Goal: Complete application form

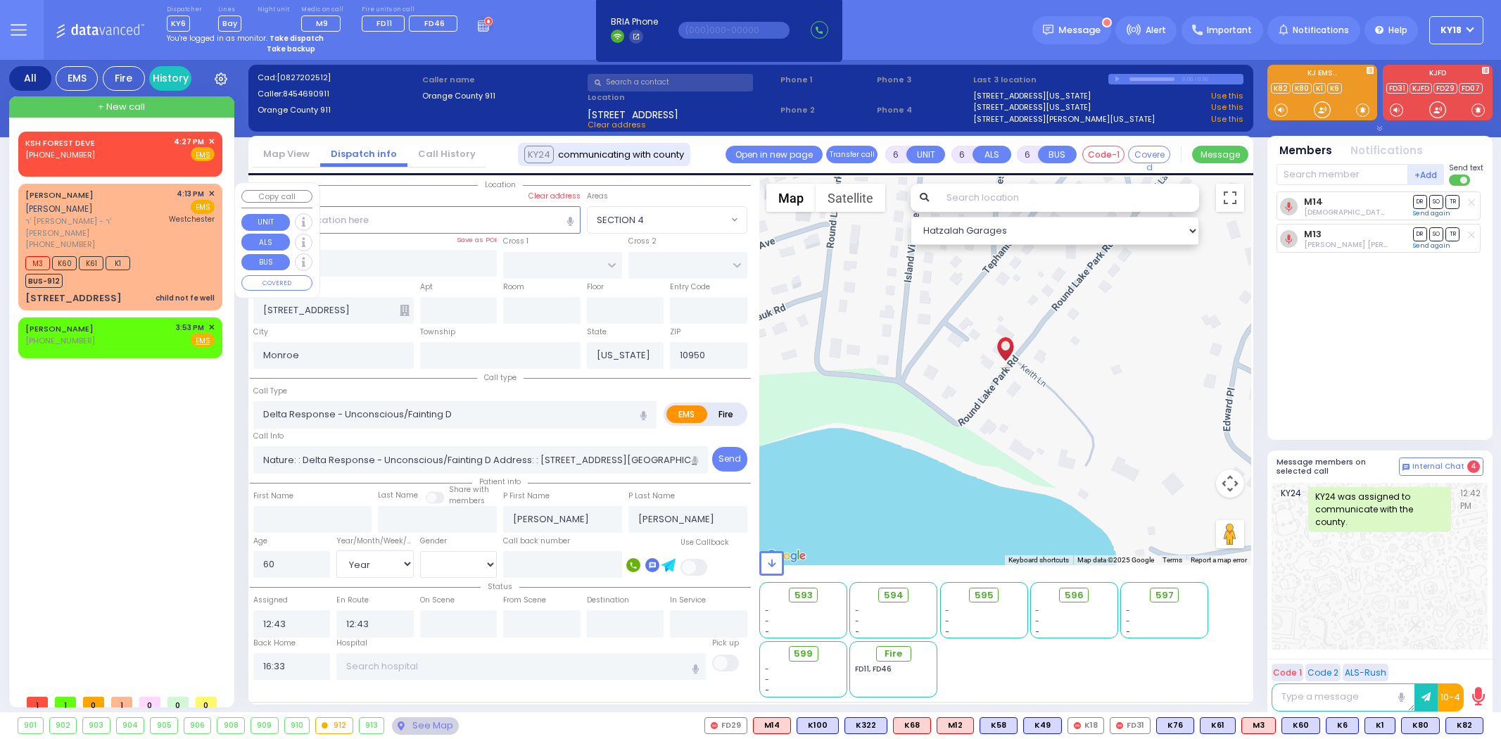
select select
select select "Year"
click at [94, 198] on link "[PERSON_NAME]" at bounding box center [59, 194] width 68 height 11
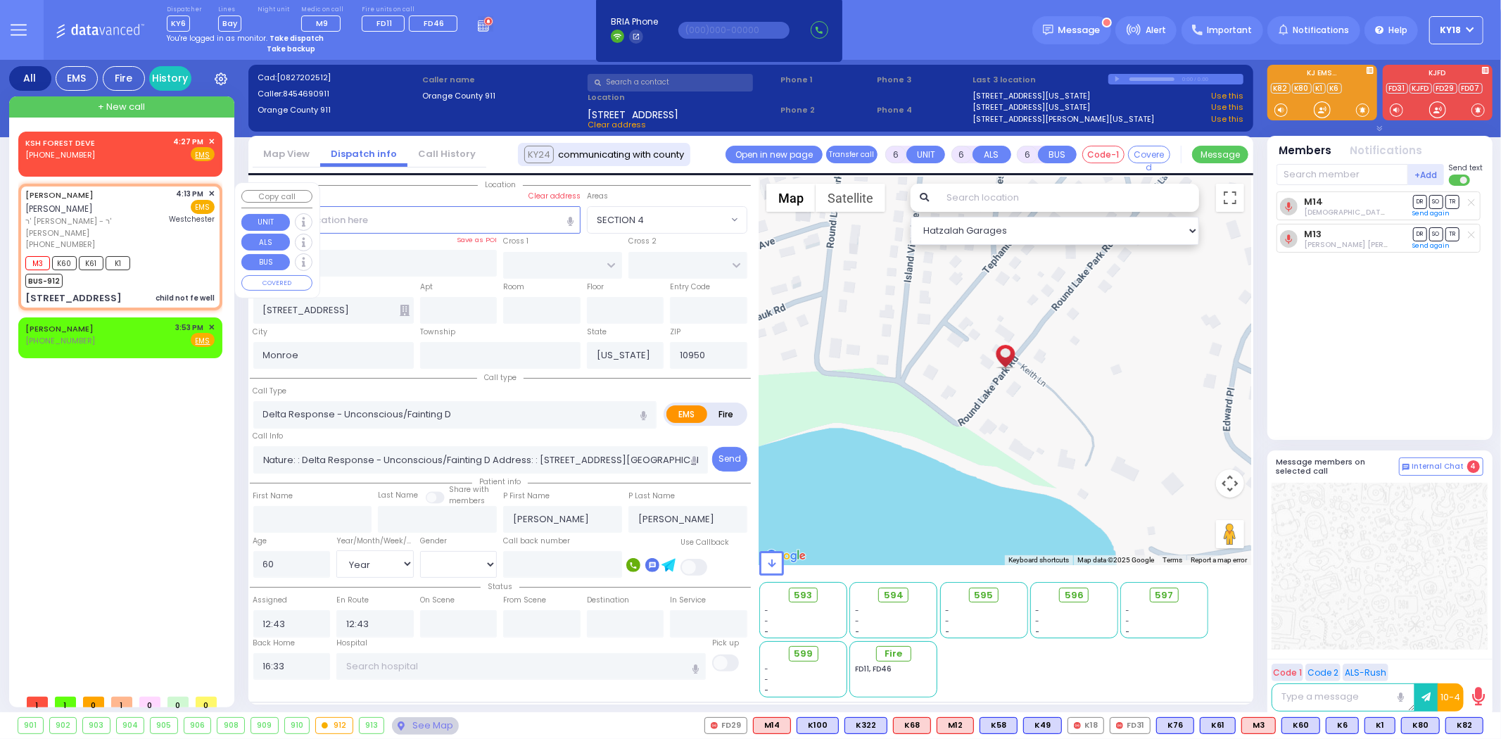
select select
type input "child not fe well"
radio input "true"
type input "[PERSON_NAME]"
type input "WEISS"
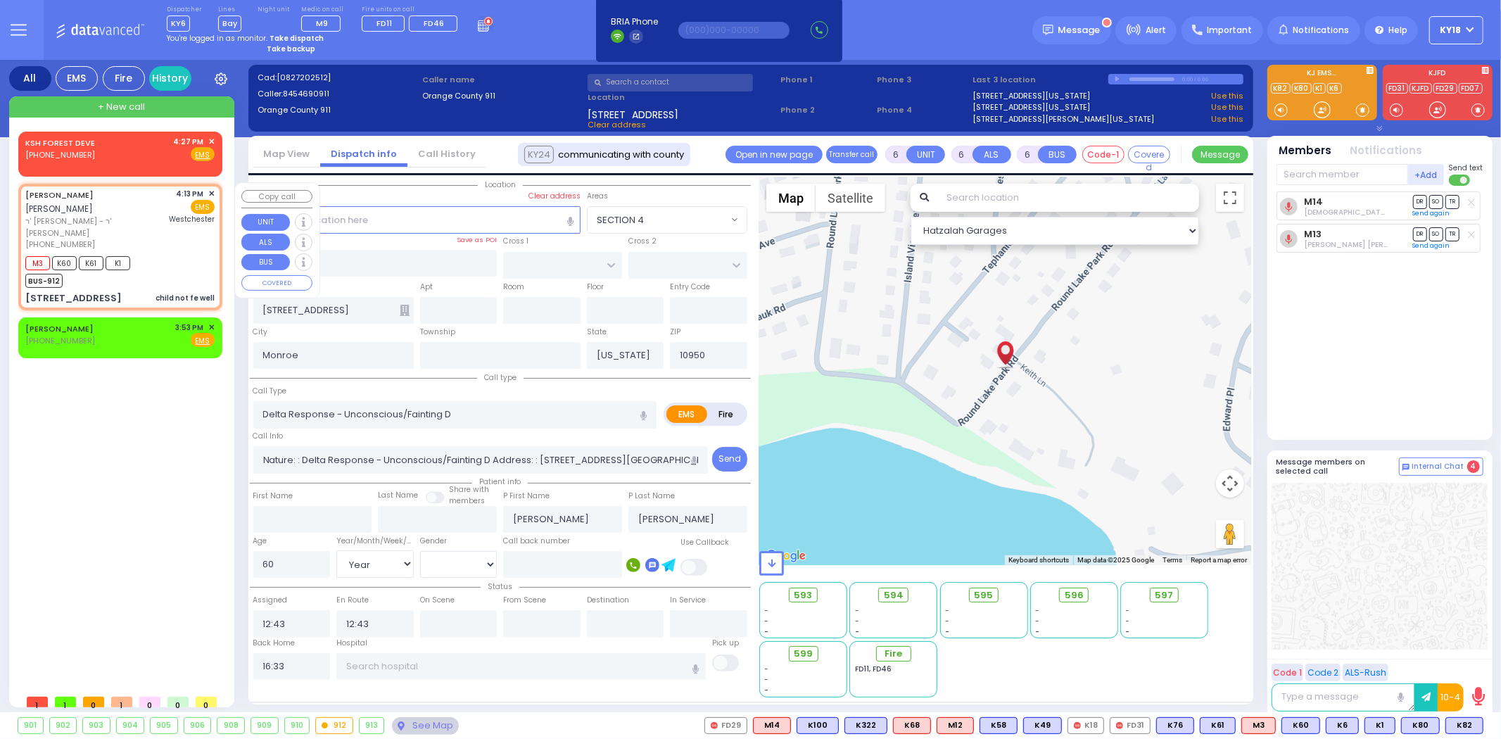
type input "Yitzchuk"
type input "[PERSON_NAME]"
type input "4"
select select "Year"
select select "[DEMOGRAPHIC_DATA]"
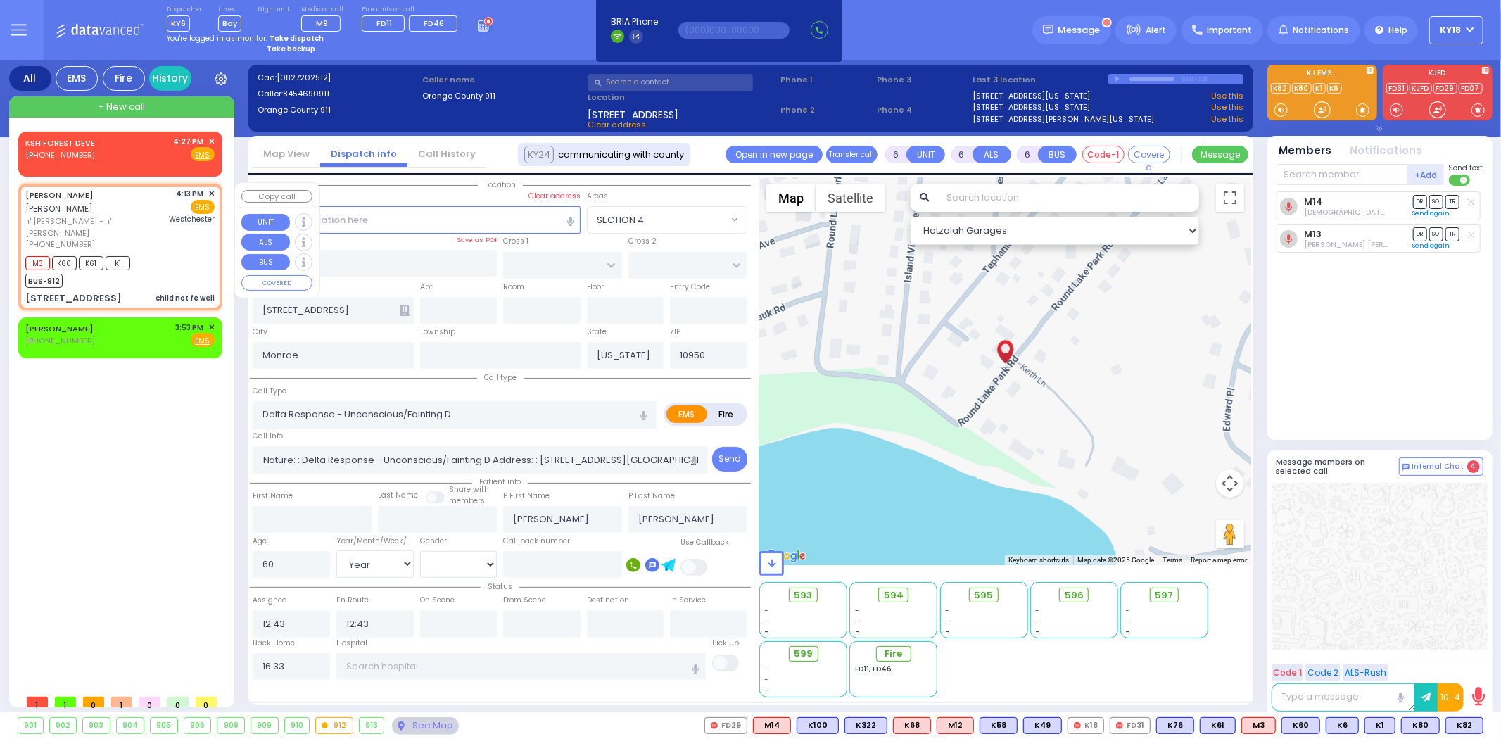
type input "16:13"
type input "16:15"
type input "[GEOGRAPHIC_DATA]-[PERSON_NAME][GEOGRAPHIC_DATA]"
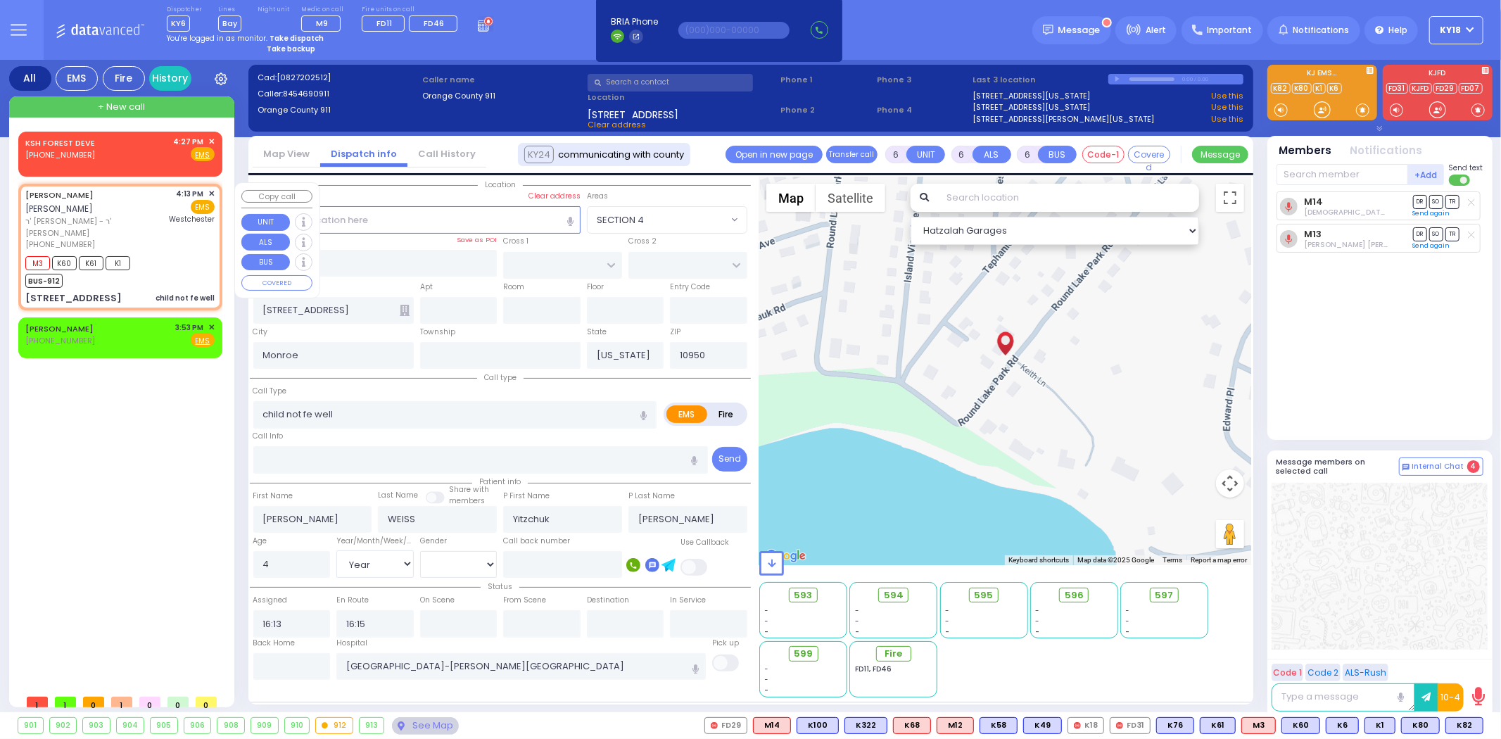
type input "MOUNTAINVIEW DR"
type input "[GEOGRAPHIC_DATA]"
type input "[STREET_ADDRESS]"
type input "202"
select select "MONROE"
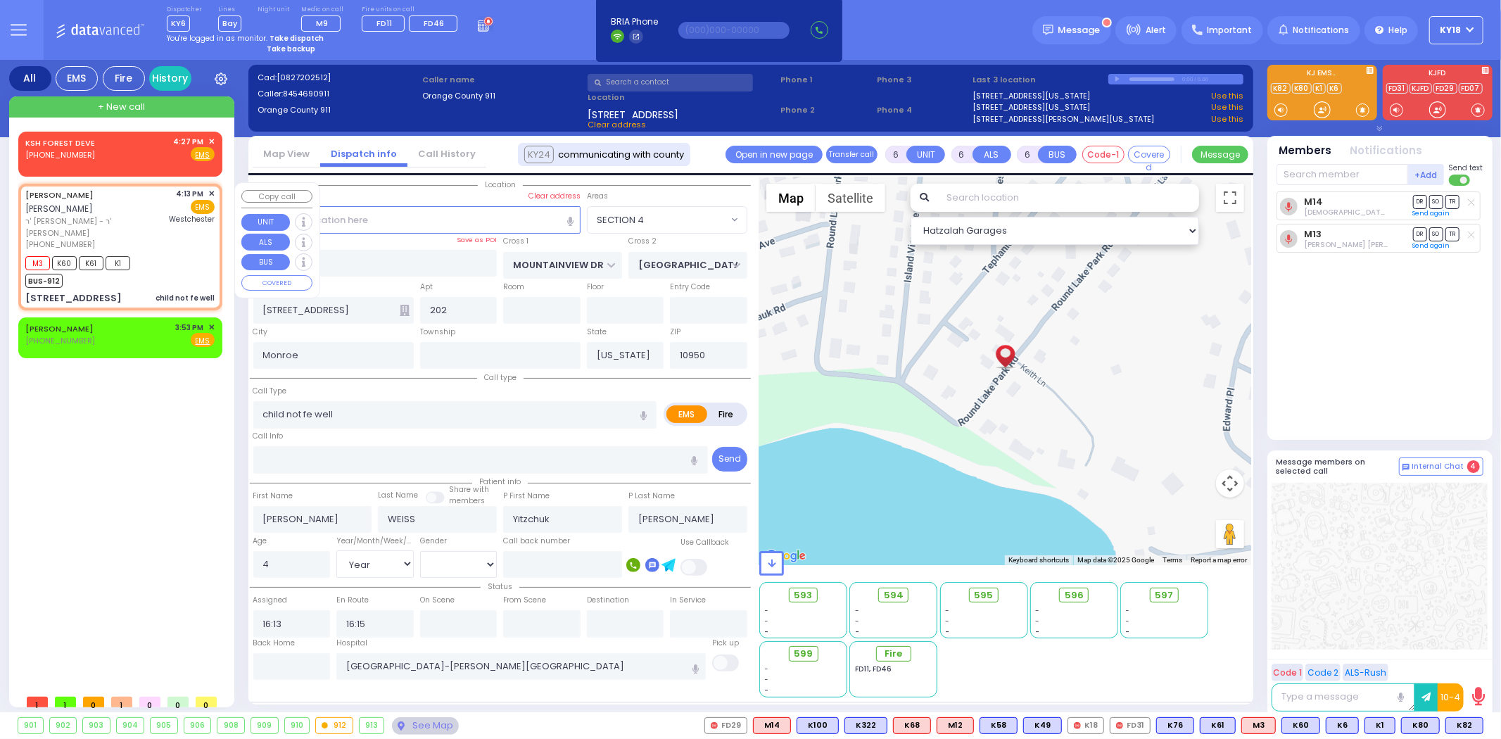
select select "Hatzalah Garages"
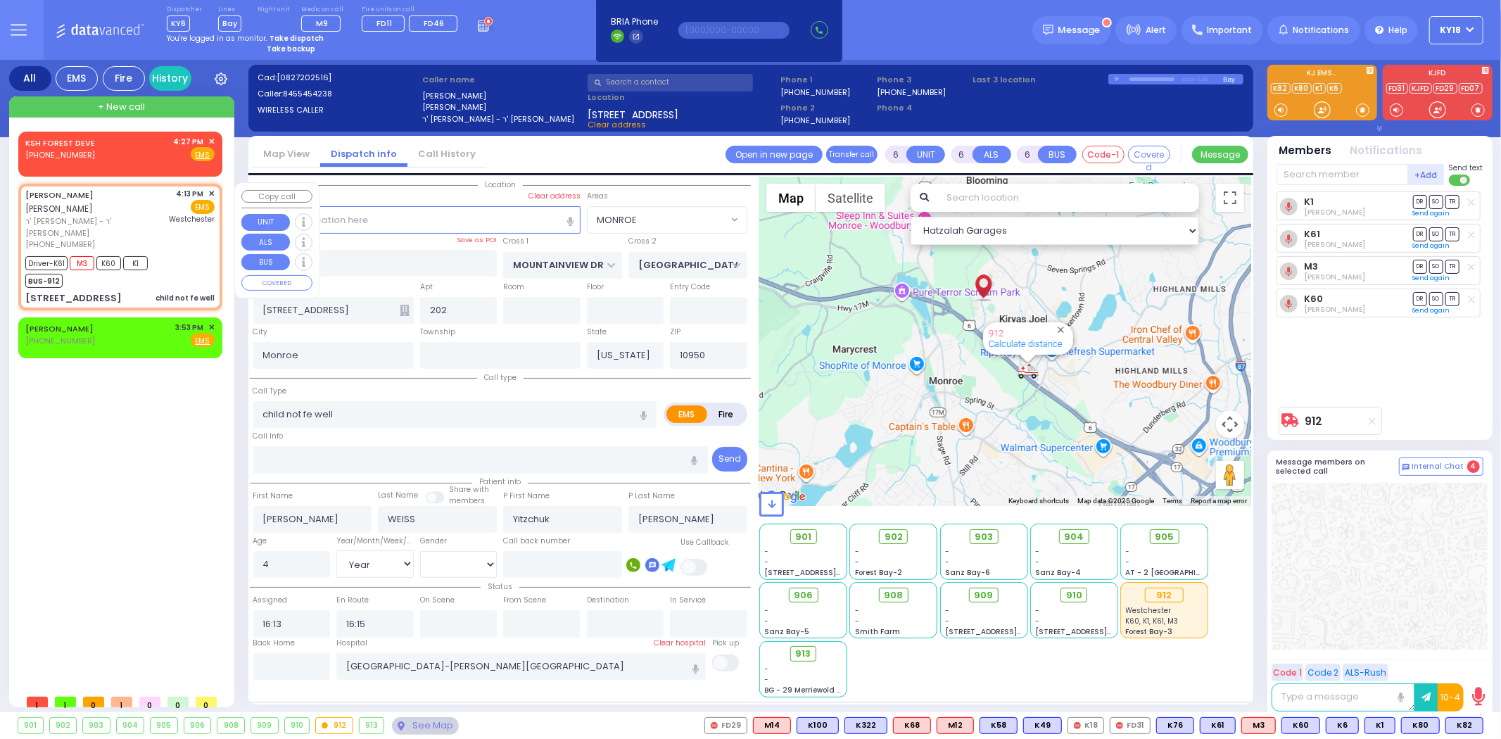
select select
radio input "true"
select select "Year"
select select "[DEMOGRAPHIC_DATA]"
type input "16:22"
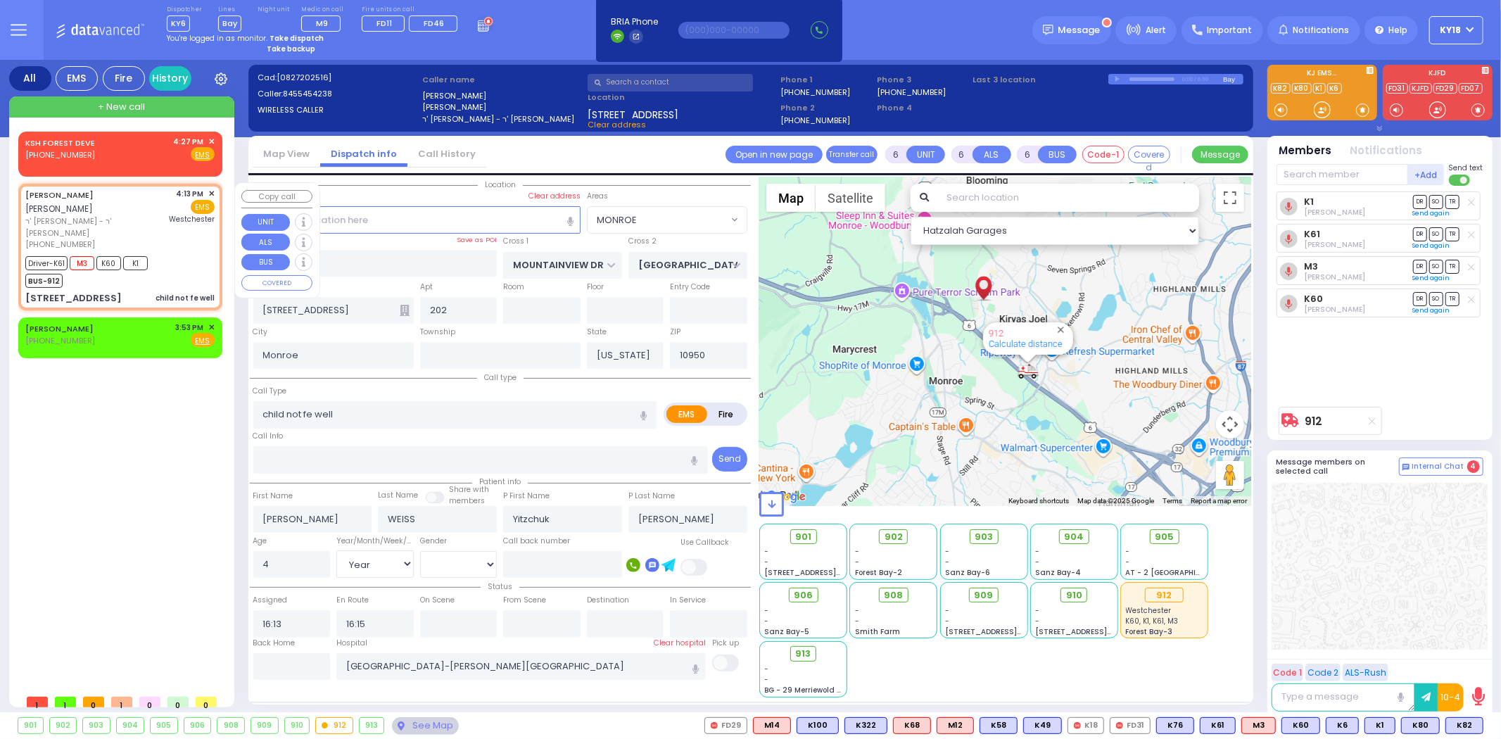
type input "16:40"
select select "Hatzalah Garages"
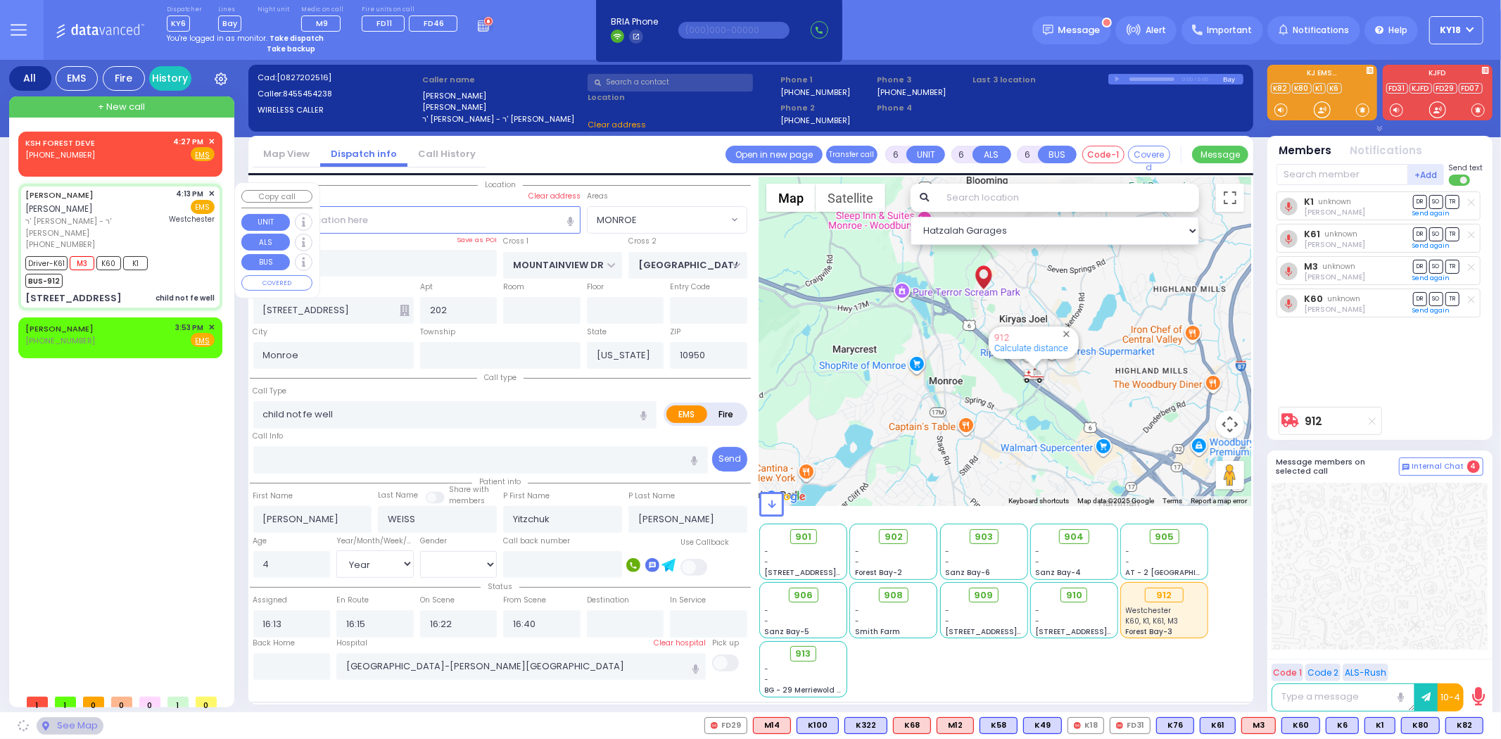
select select
radio input "true"
select select "Year"
select select "[DEMOGRAPHIC_DATA]"
select select "Hatzalah Garages"
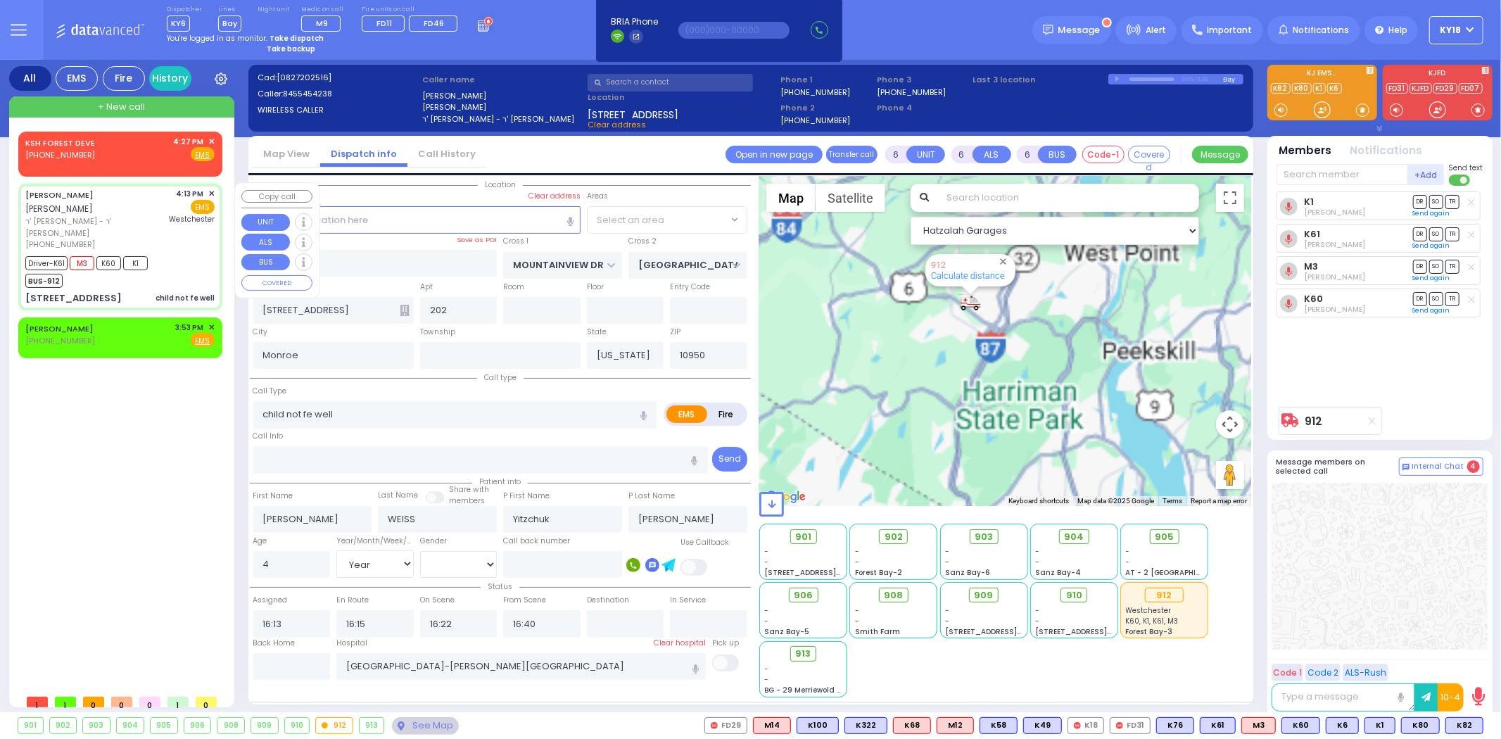
select select
radio input "true"
select select "Year"
select select "[DEMOGRAPHIC_DATA]"
select select "Hatzalah Garages"
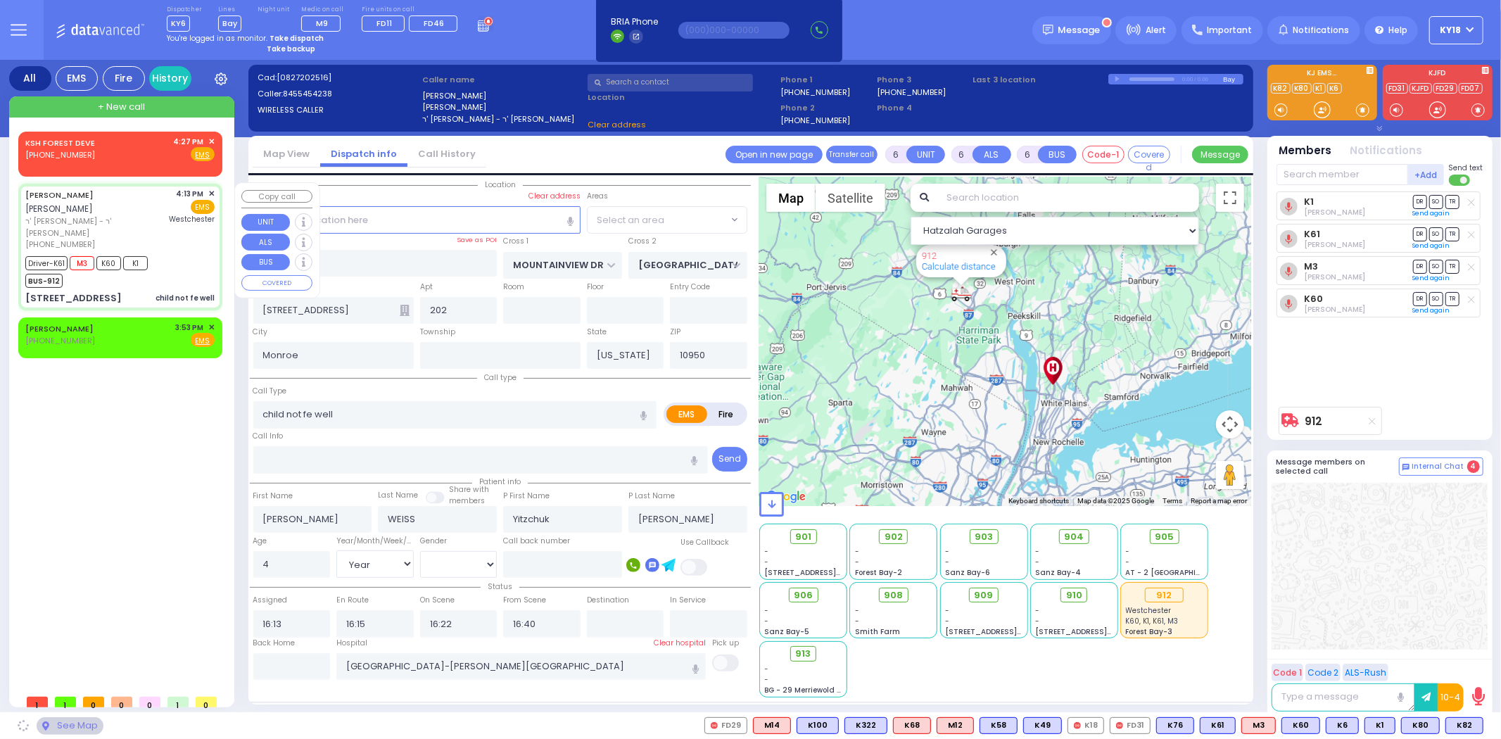
select select "MONROE"
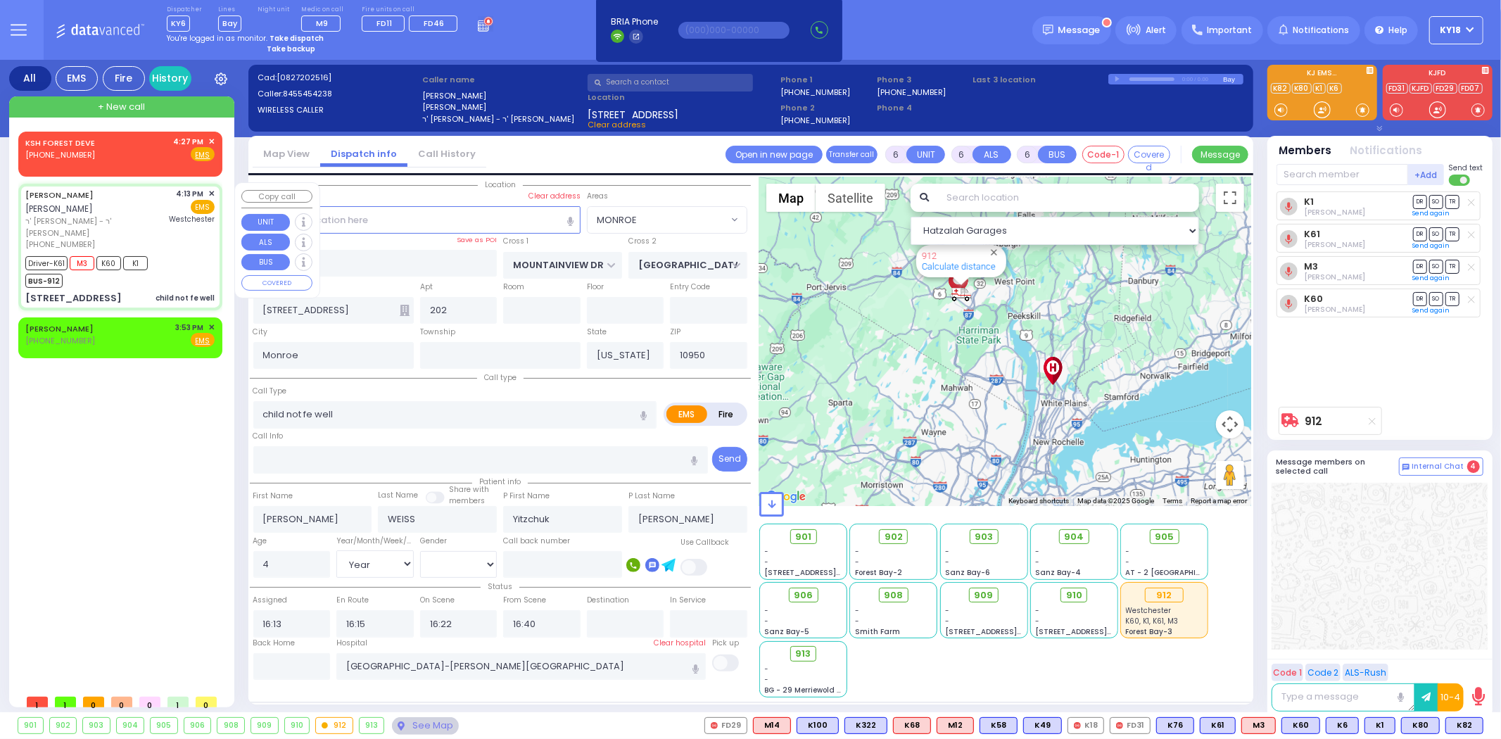
select select "MONROE"
select select
radio input "true"
select select "Year"
select select "[DEMOGRAPHIC_DATA]"
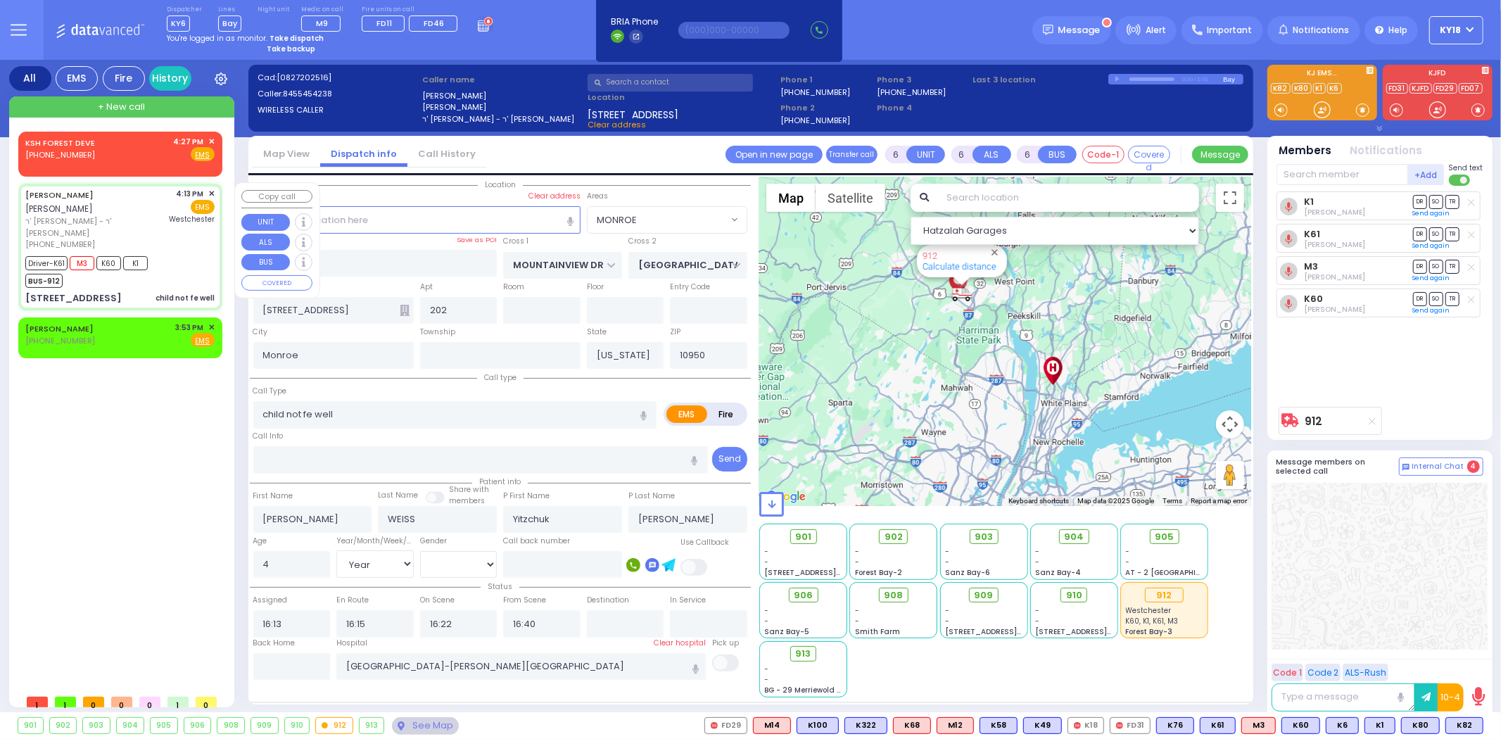
select select "Hatzalah Garages"
select select "MONROE"
select select
radio input "true"
select select "Year"
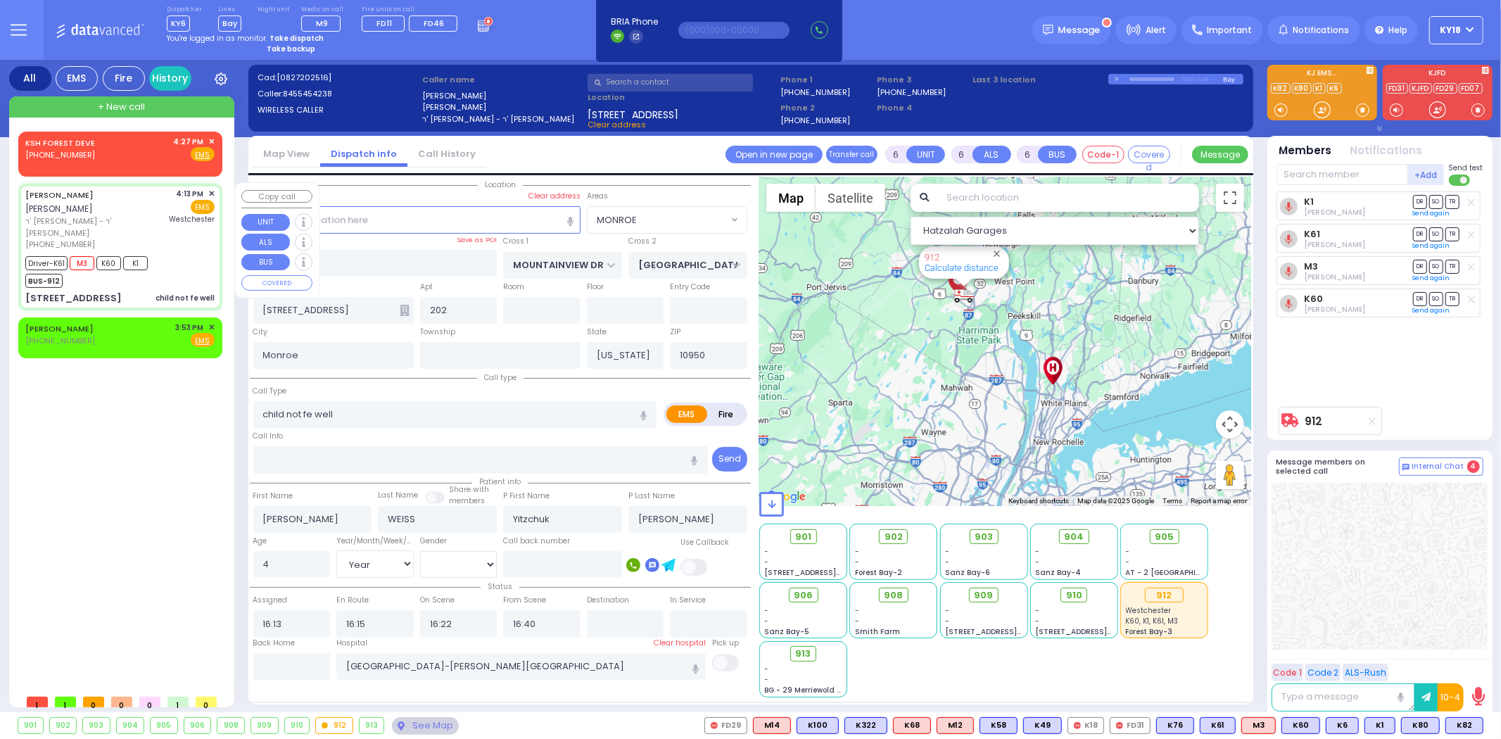
select select "[DEMOGRAPHIC_DATA]"
select select "Hatzalah Garages"
select select "MONROE"
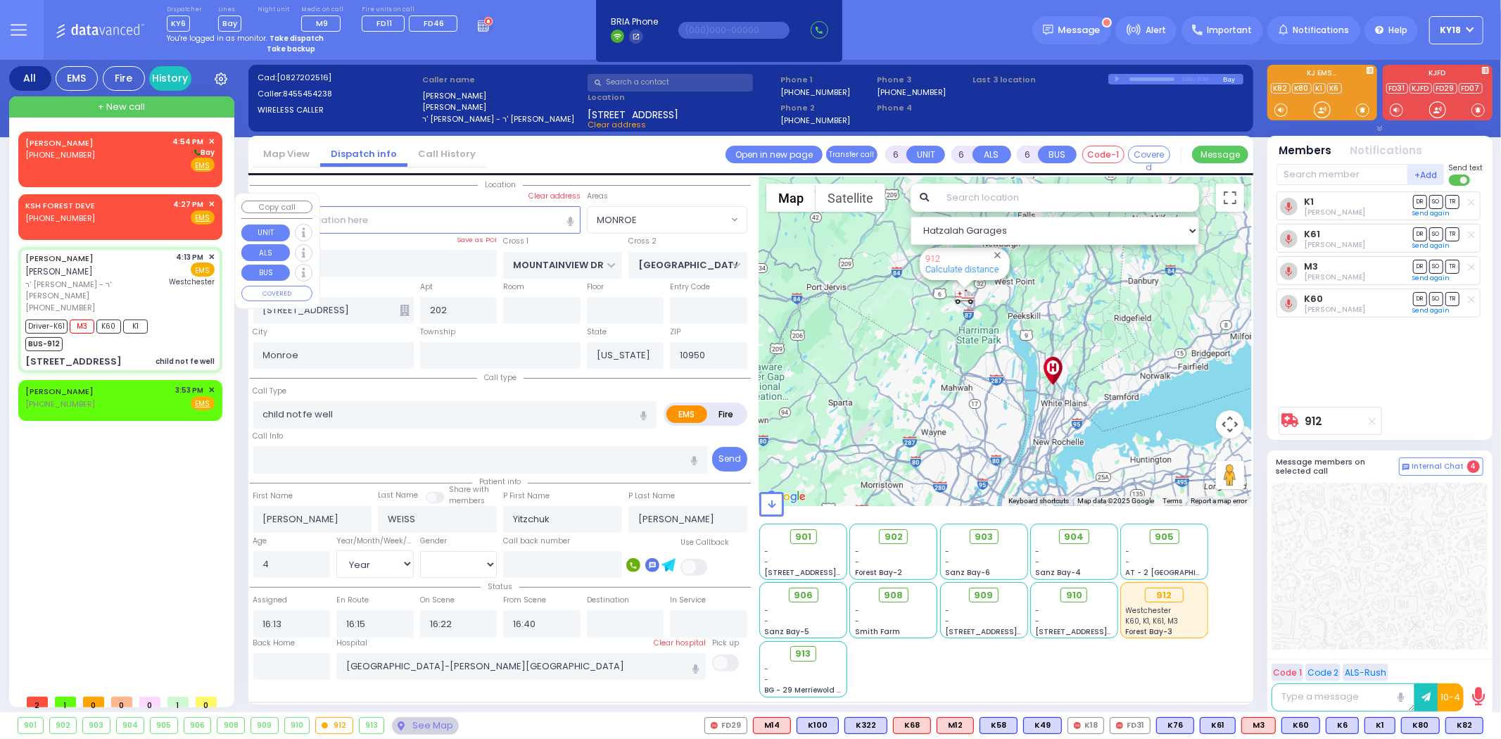
select select
radio input "true"
select select "Year"
select select "[DEMOGRAPHIC_DATA]"
select select "Hatzalah Garages"
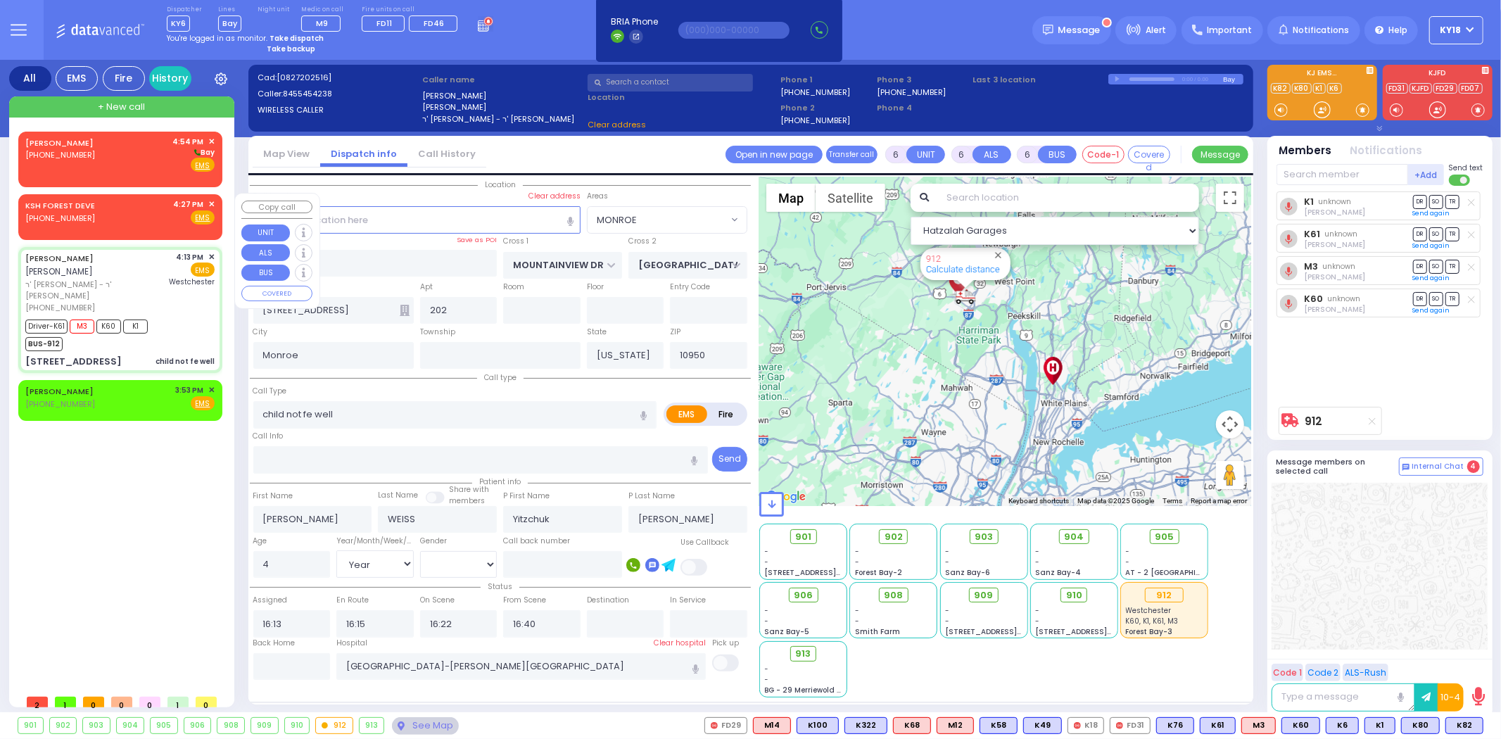
select select "MONROE"
select select
radio input "true"
select select "Year"
select select "[DEMOGRAPHIC_DATA]"
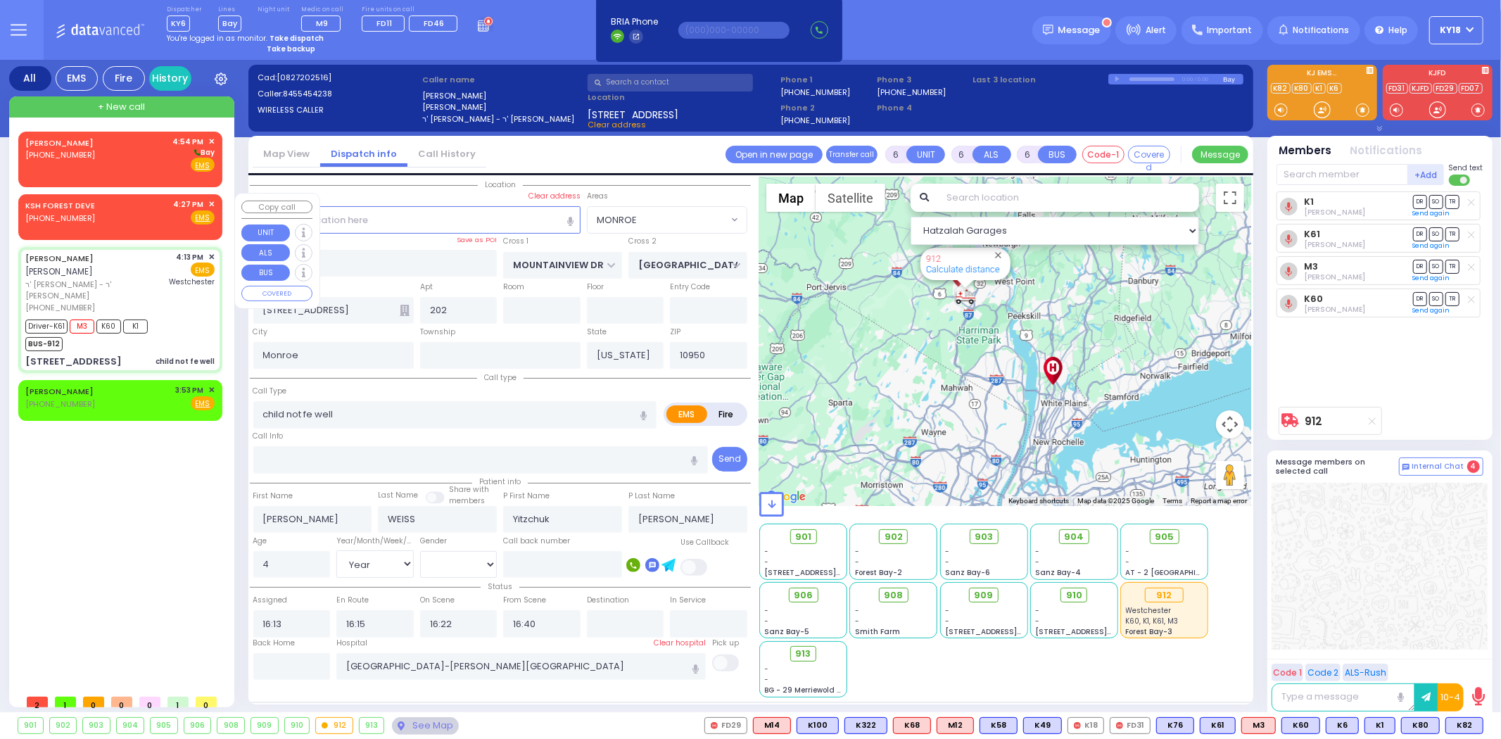
select select "Hatzalah Garages"
select select "MONROE"
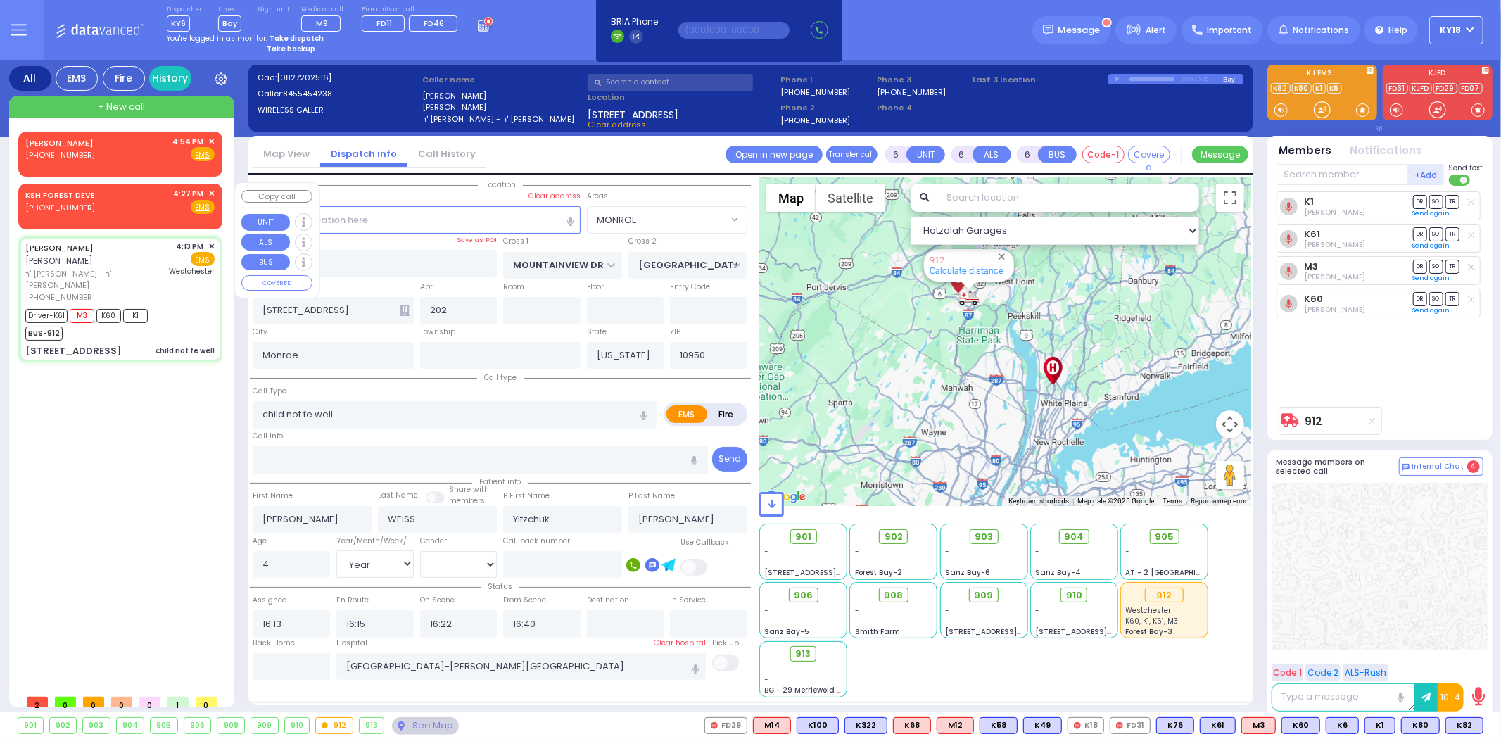
select select
radio input "true"
select select "Year"
select select "[DEMOGRAPHIC_DATA]"
select select "Hatzalah Garages"
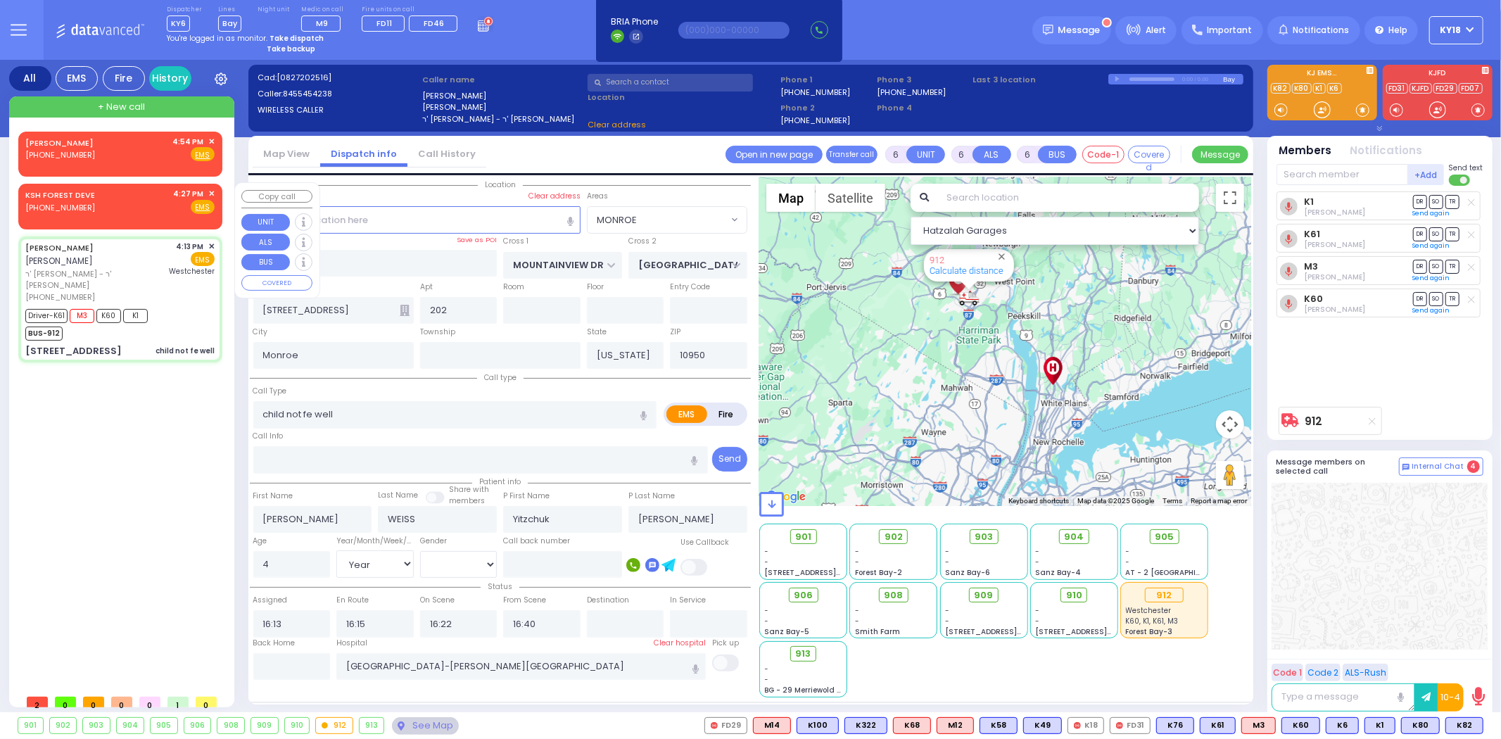
select select "MONROE"
